Goal: Information Seeking & Learning: Check status

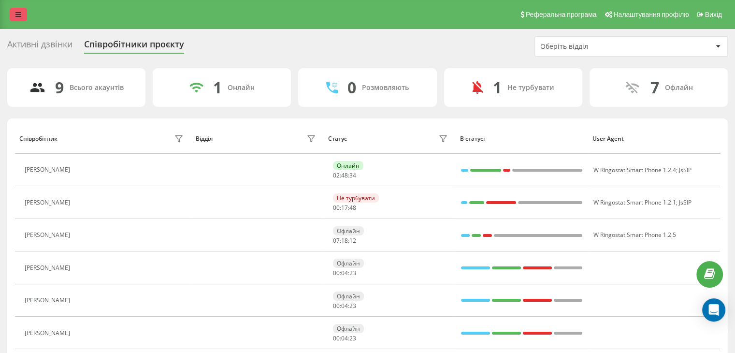
click at [20, 12] on icon at bounding box center [18, 14] width 6 height 7
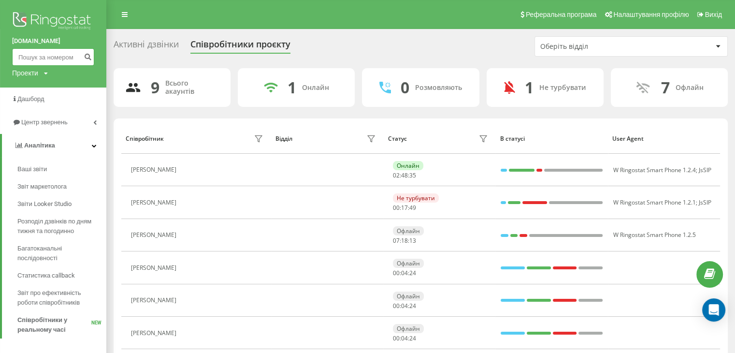
click at [53, 55] on input at bounding box center [53, 56] width 82 height 17
paste input "393208017221"
type input "393208017221"
click at [90, 56] on icon "submit" at bounding box center [88, 56] width 8 height 6
